Goal: Complete application form: Complete application form

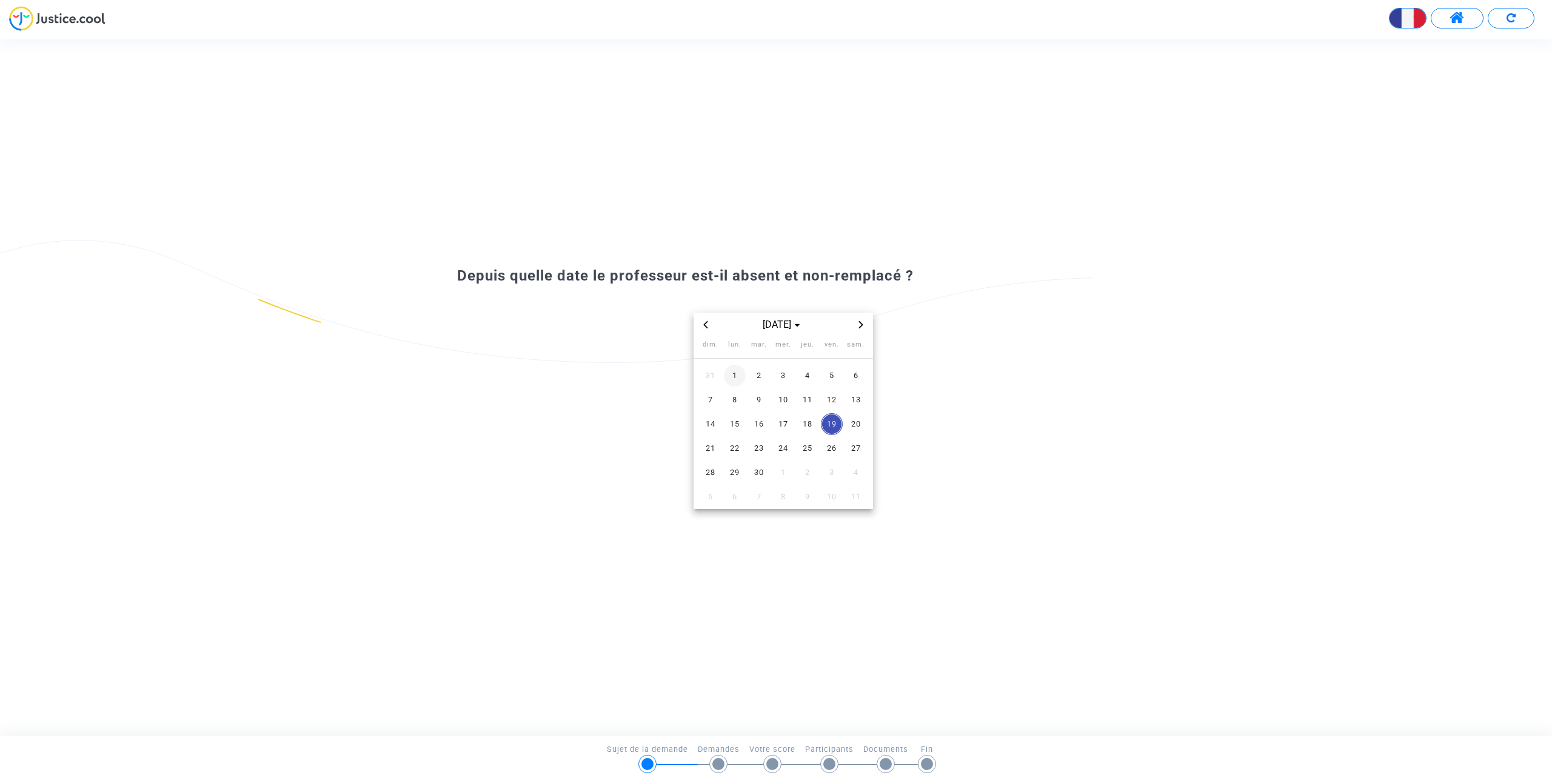
click at [738, 376] on span "1" at bounding box center [735, 375] width 21 height 21
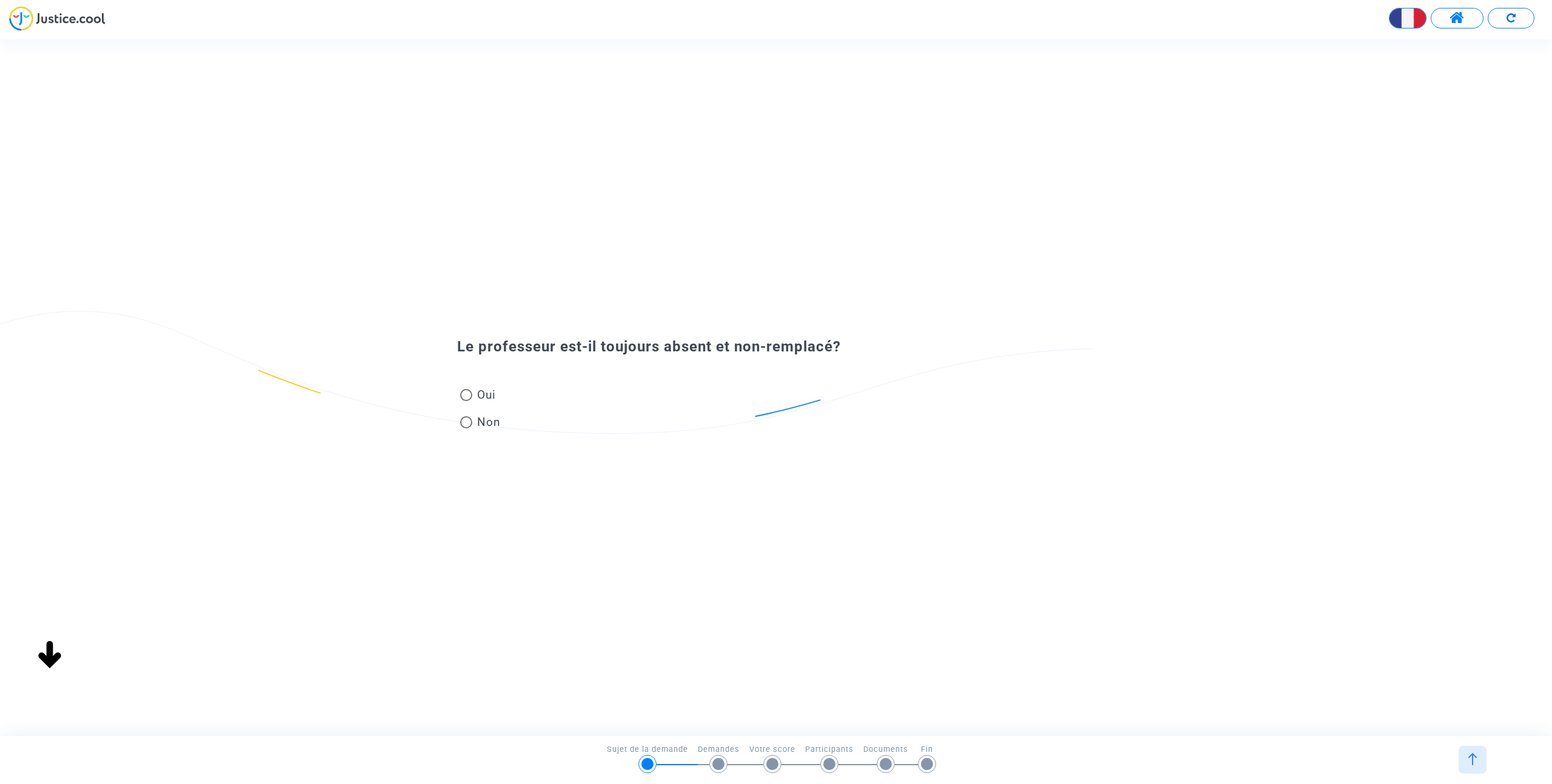
click at [464, 396] on span at bounding box center [466, 395] width 12 height 12
click at [466, 401] on input "Oui" at bounding box center [466, 401] width 1 height 1
radio input "true"
click at [466, 422] on span at bounding box center [466, 423] width 12 height 12
click at [466, 428] on input "Non" at bounding box center [466, 428] width 1 height 1
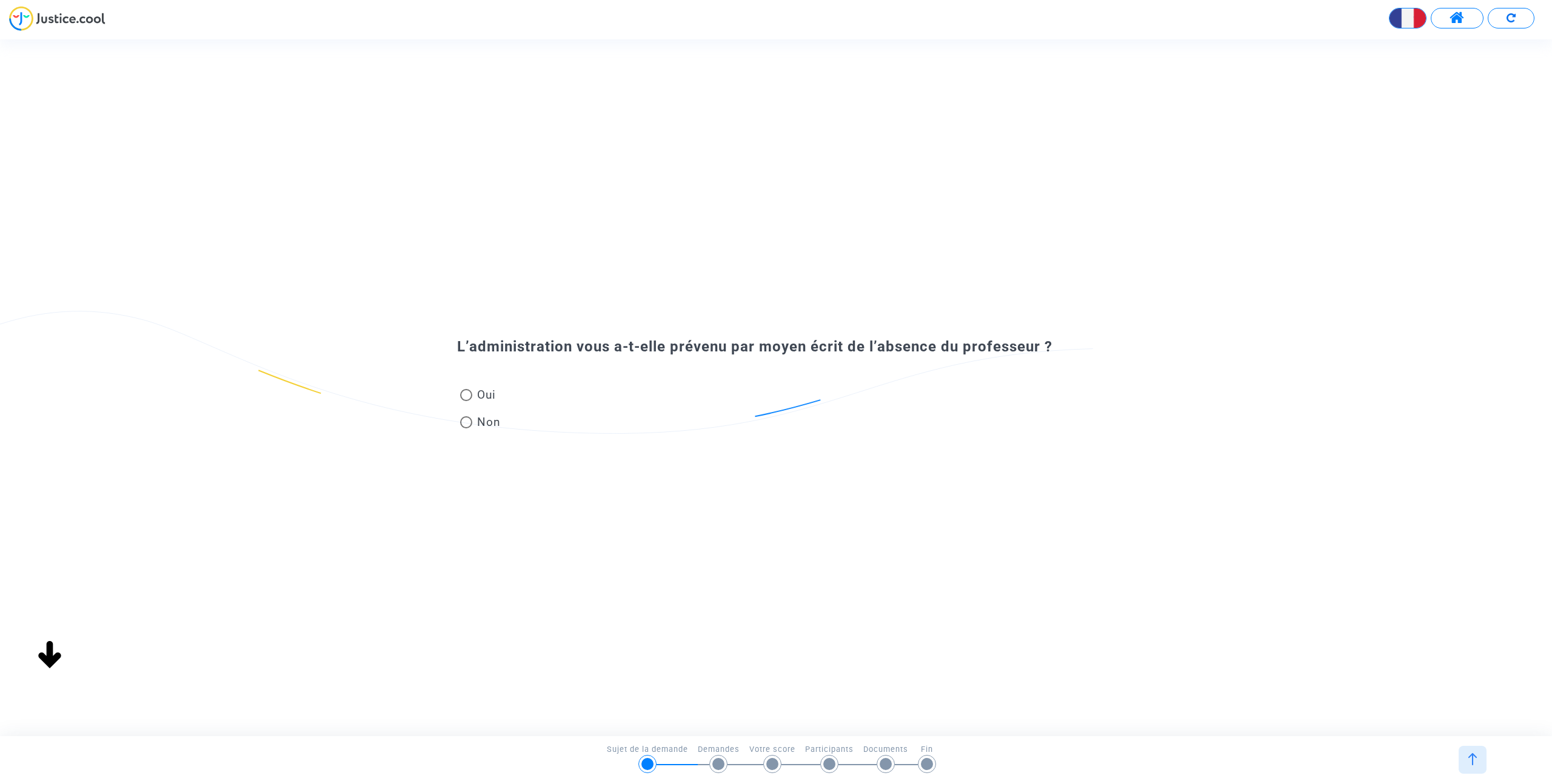
radio input "true"
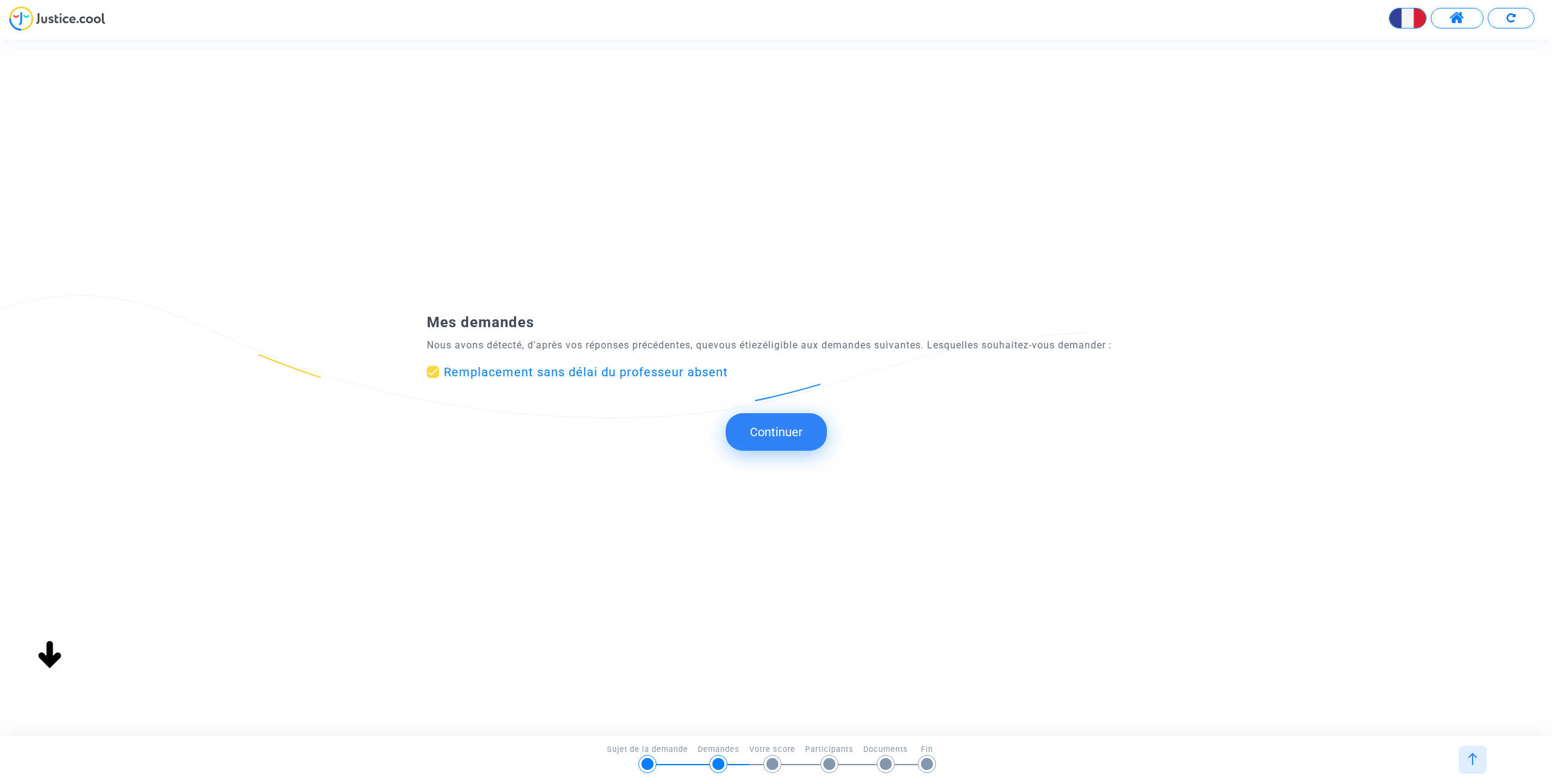
click at [769, 430] on button "Continuer" at bounding box center [776, 432] width 101 height 38
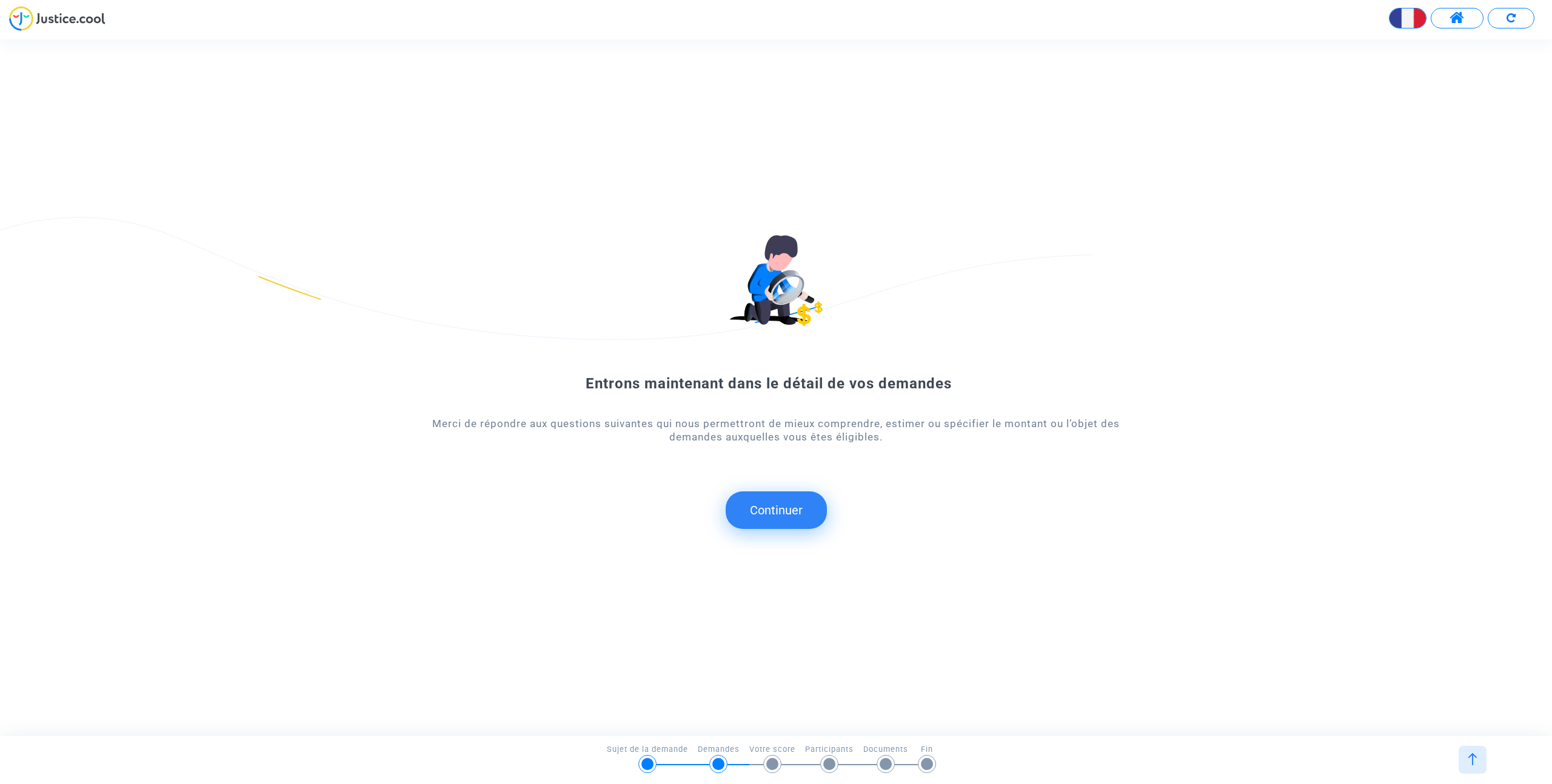
click at [768, 509] on button "Continuer" at bounding box center [776, 510] width 101 height 38
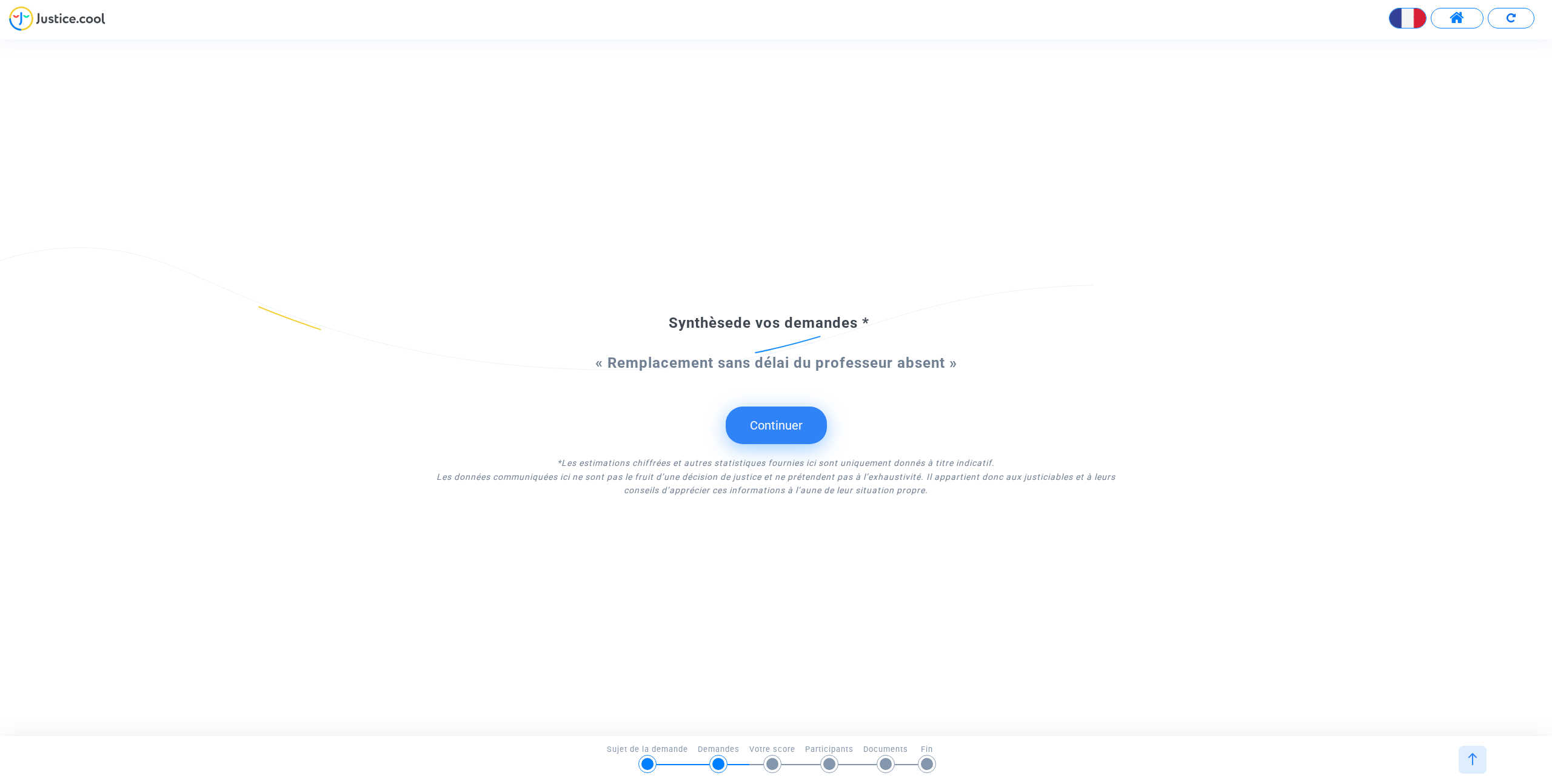
click at [783, 427] on button "Continuer" at bounding box center [776, 425] width 101 height 38
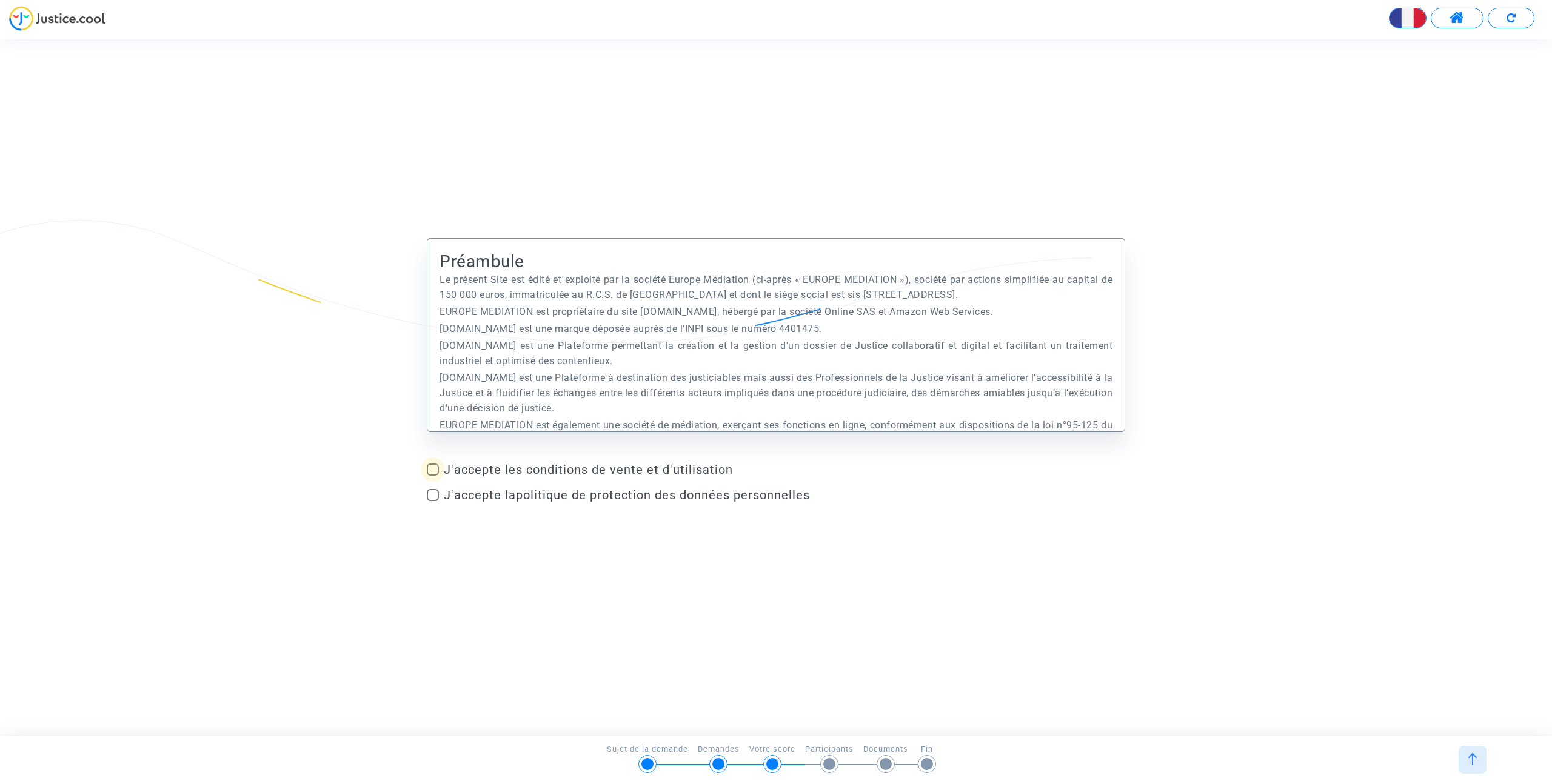
click at [447, 470] on span "J'accepte les conditions de vente et d'utilisation" at bounding box center [784, 469] width 682 height 15
click at [433, 476] on input "J'accepte les conditions de vente et d'utilisation" at bounding box center [432, 476] width 1 height 1
checkbox input "true"
click at [447, 496] on span "J'accepte la politique de protection des données personnelles" at bounding box center [626, 495] width 366 height 15
click at [433, 501] on input "J'accepte la politique de protection des données personnelles" at bounding box center [432, 501] width 1 height 1
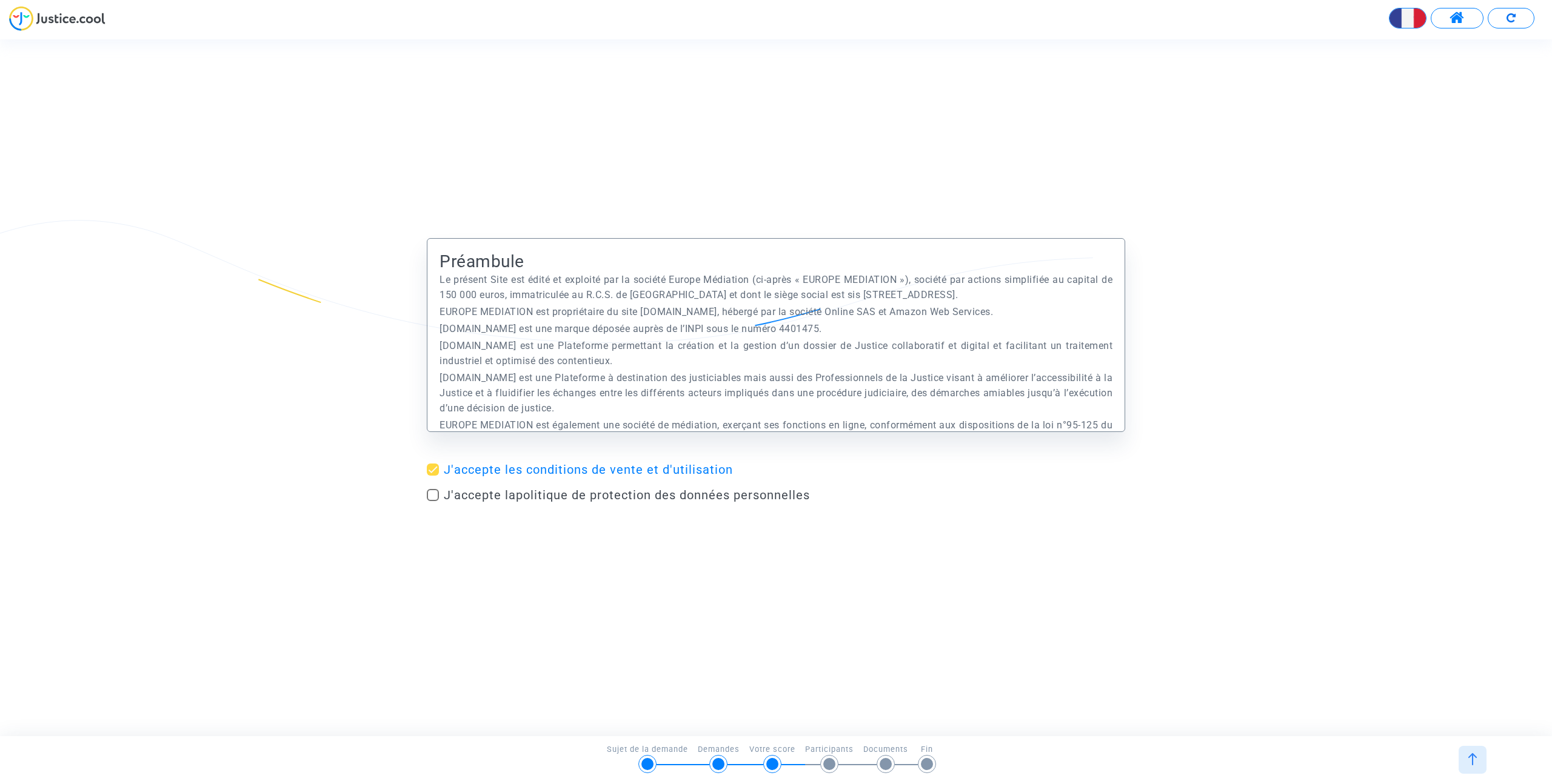
checkbox input "true"
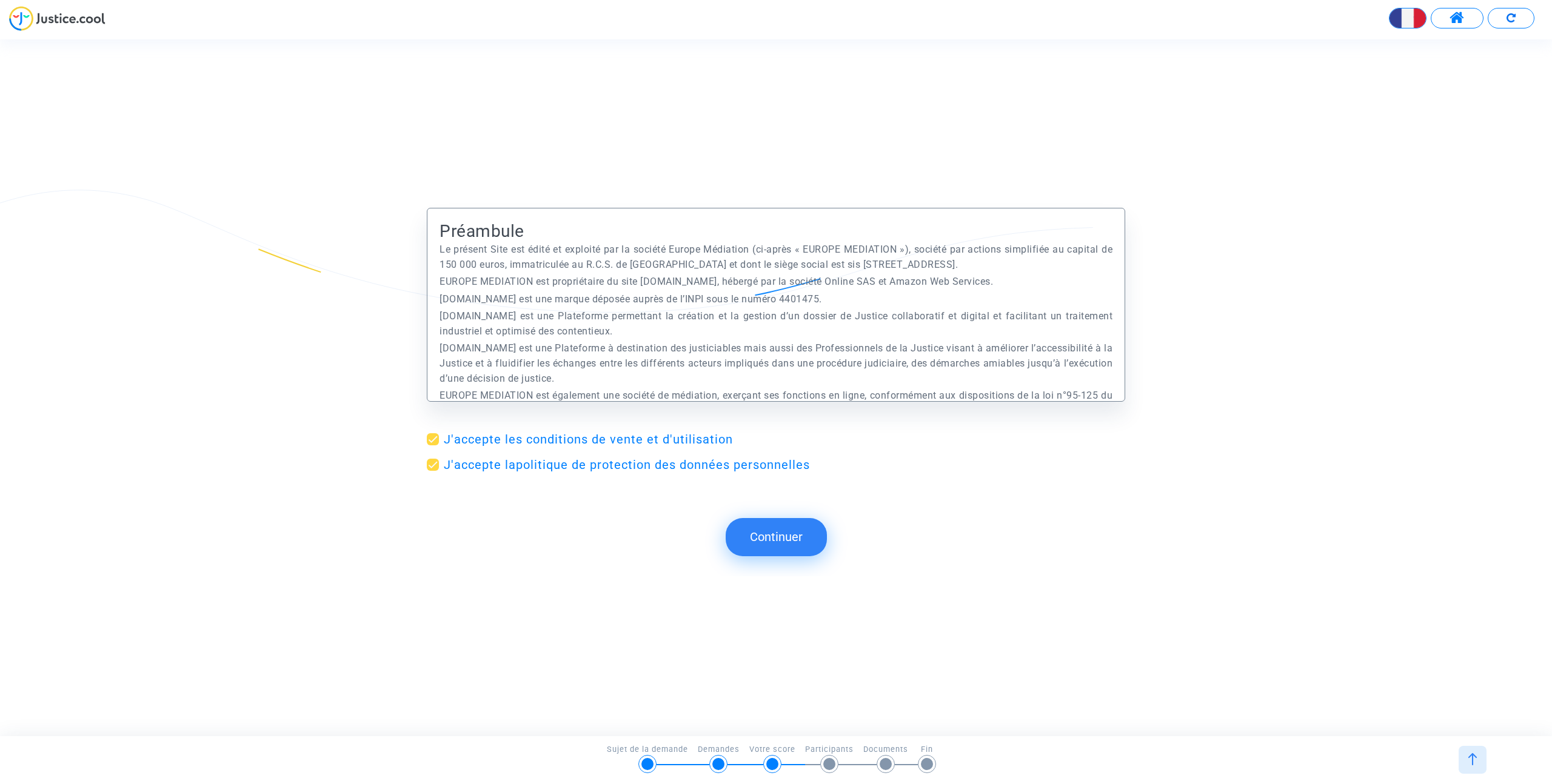
click at [771, 520] on button "Continuer" at bounding box center [776, 536] width 101 height 38
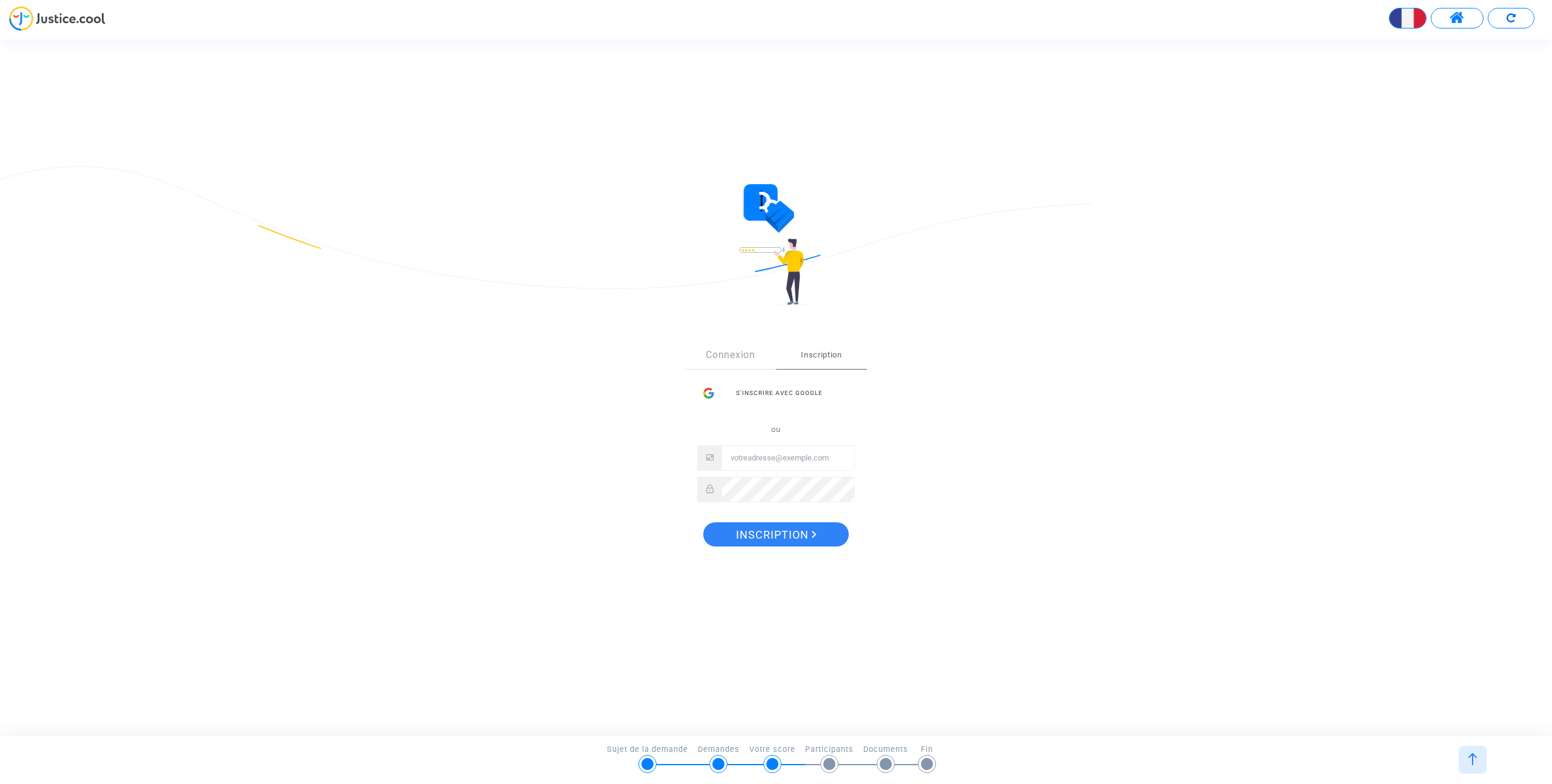
click at [736, 460] on input "Email" at bounding box center [788, 458] width 132 height 25
click at [754, 460] on input "Email" at bounding box center [788, 458] width 132 height 25
click at [733, 460] on input "Email" at bounding box center [788, 458] width 132 height 25
paste input "[EMAIL_ADDRESS][DOMAIN_NAME]"
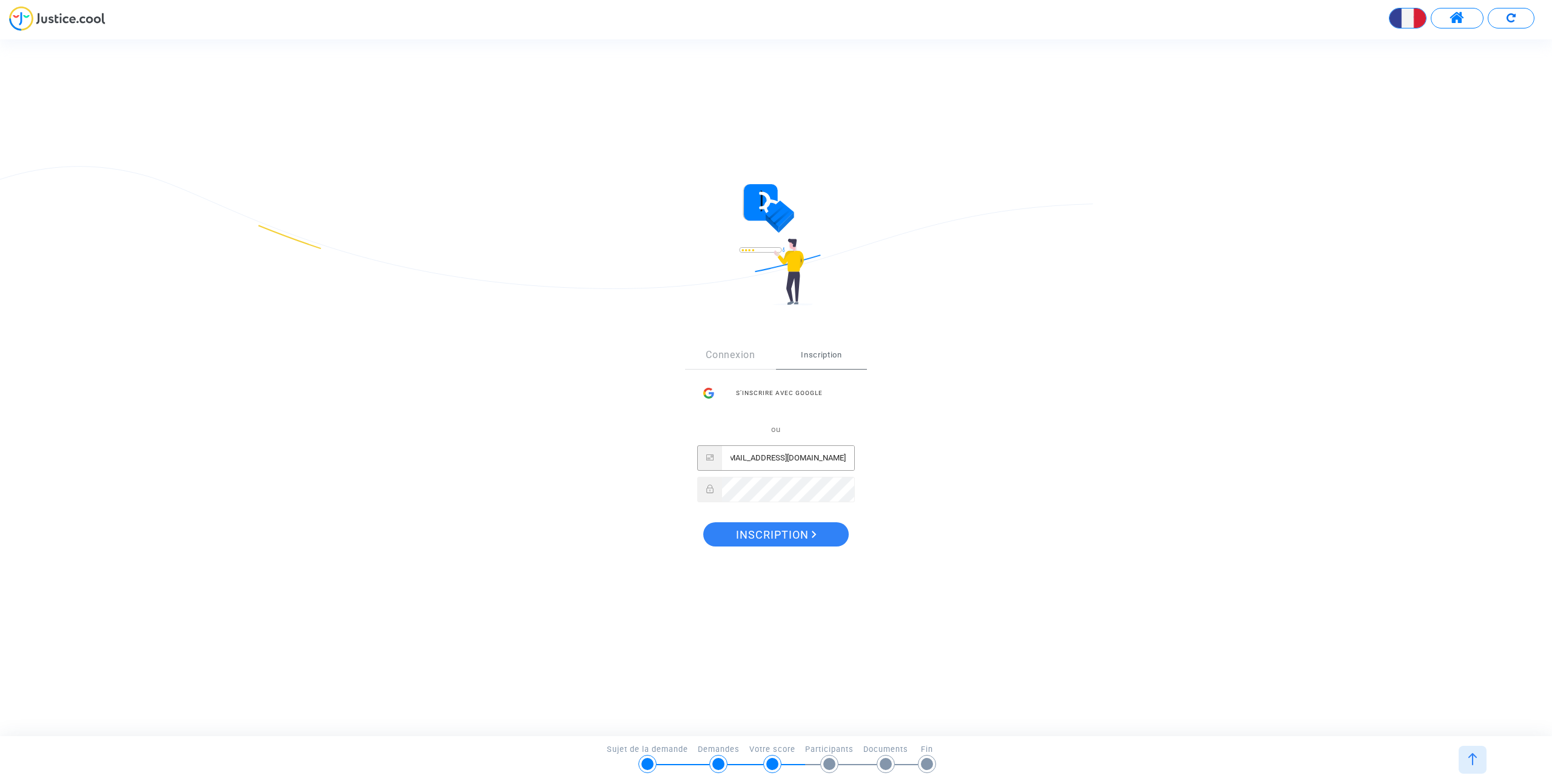
type input "[EMAIL_ADDRESS][DOMAIN_NAME]"
click at [688, 521] on div "Sign Up Connexion Inscription S’inscrire avec Google ou jideudayoimmi-1553@yopm…" at bounding box center [775, 447] width 182 height 212
click at [780, 533] on span "Inscription" at bounding box center [776, 535] width 81 height 25
click at [744, 456] on input "Email" at bounding box center [788, 458] width 132 height 25
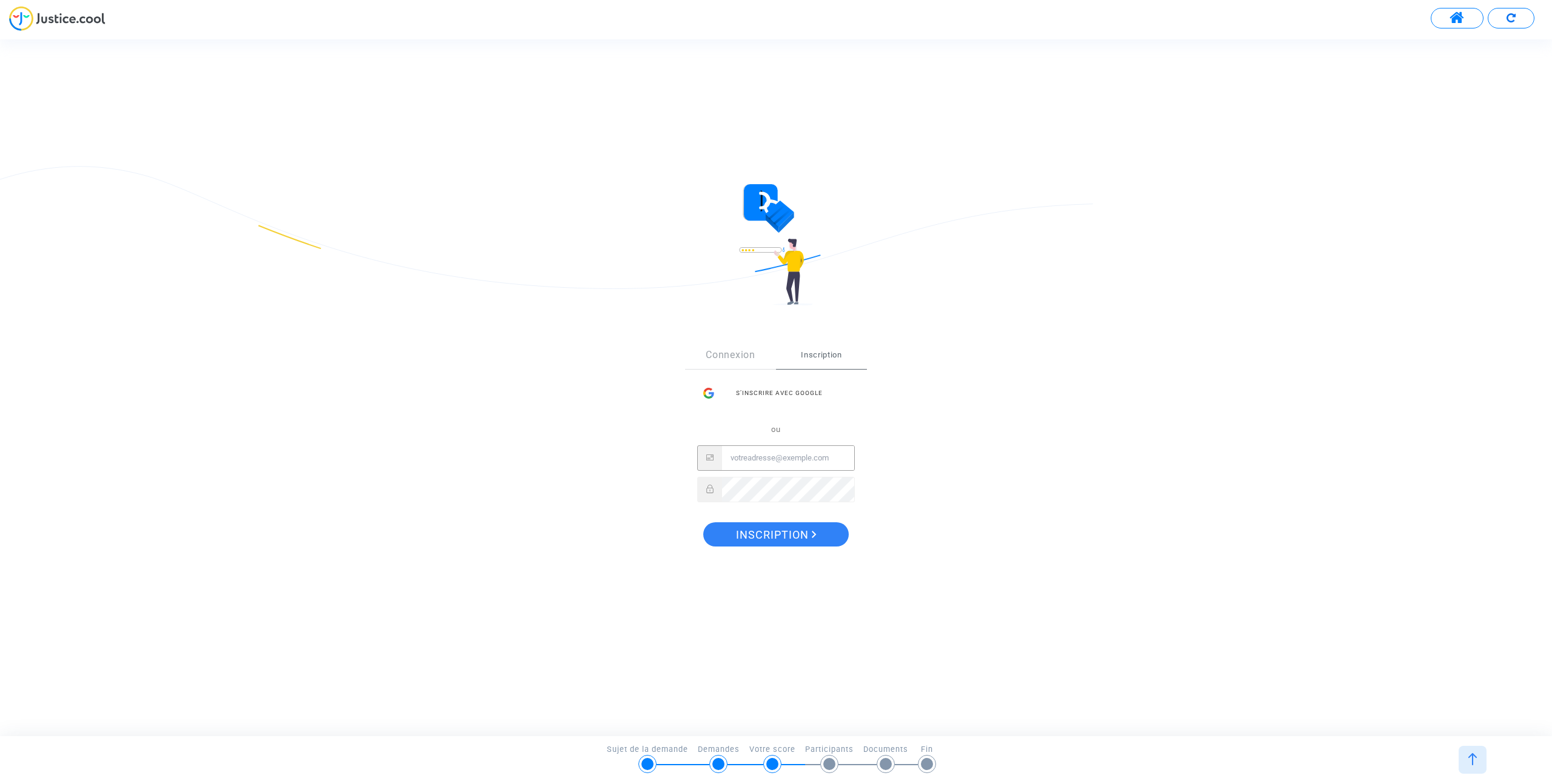
click at [622, 455] on div "Sign Up Connexion Inscription S’inscrire avec Google ou Inscription" at bounding box center [776, 448] width 698 height 261
